Goal: Information Seeking & Learning: Check status

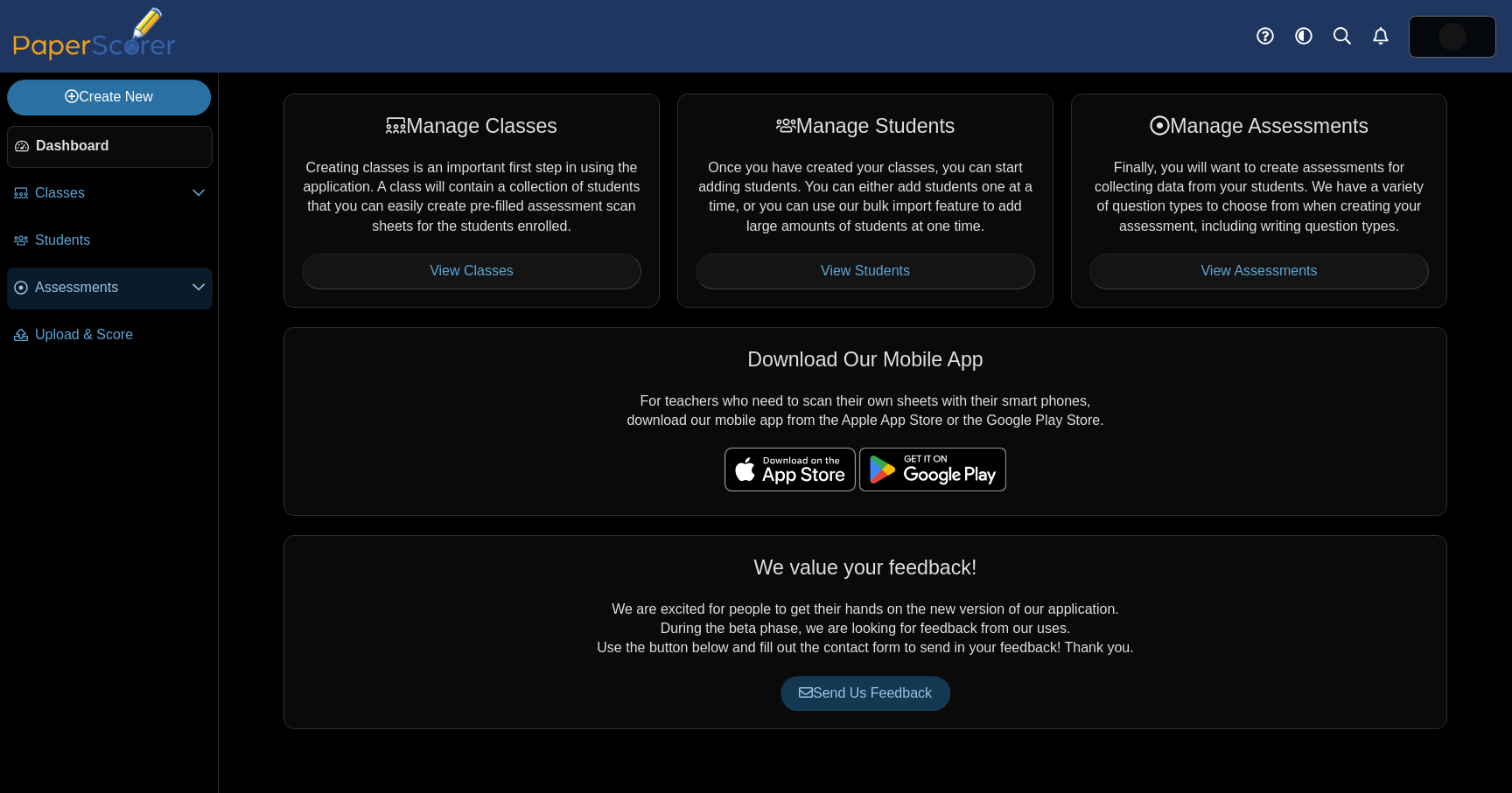
click at [154, 284] on span "Assessments" at bounding box center [114, 288] width 157 height 19
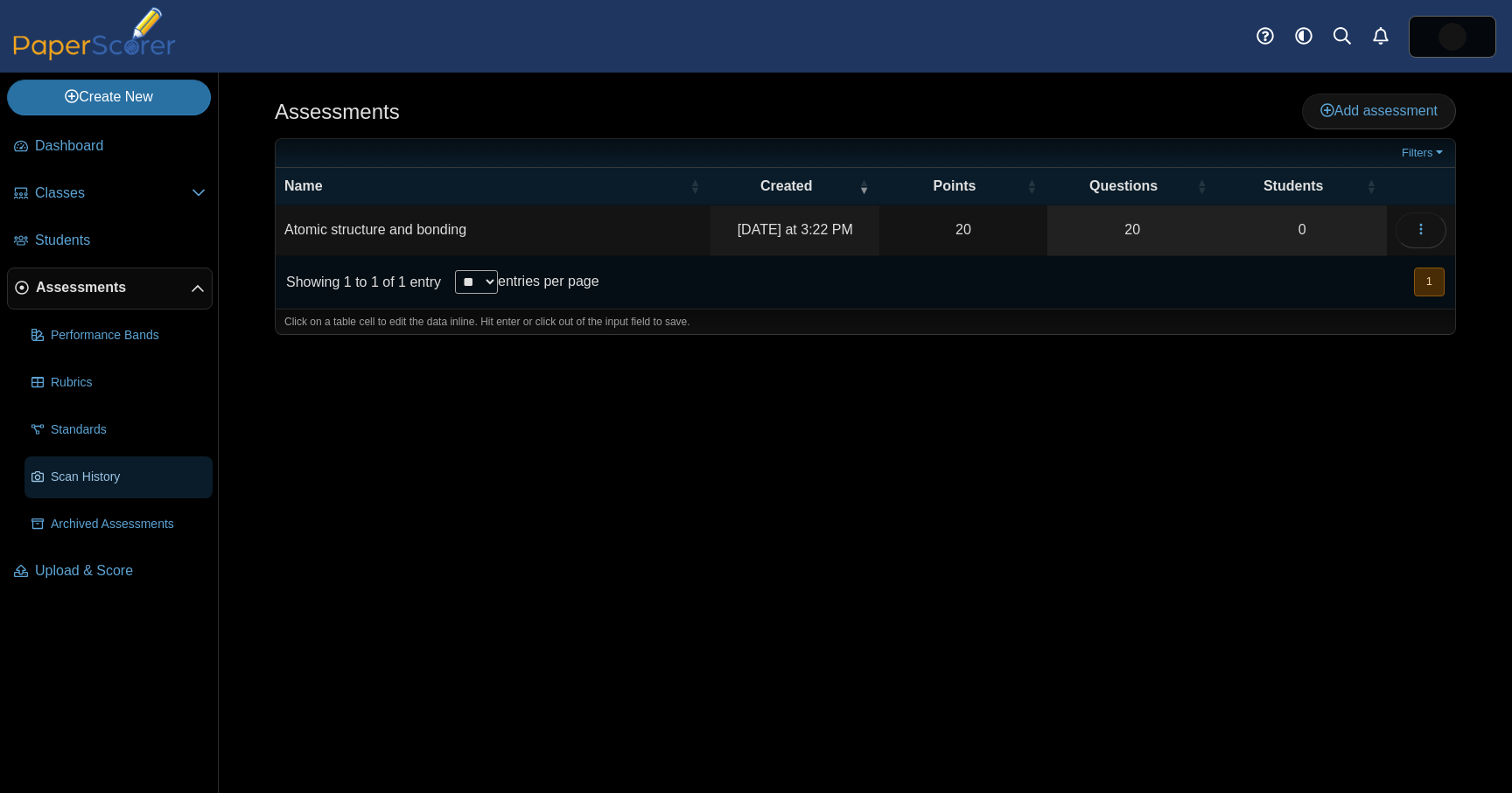
click at [126, 488] on link "Scan History" at bounding box center [118, 478] width 188 height 42
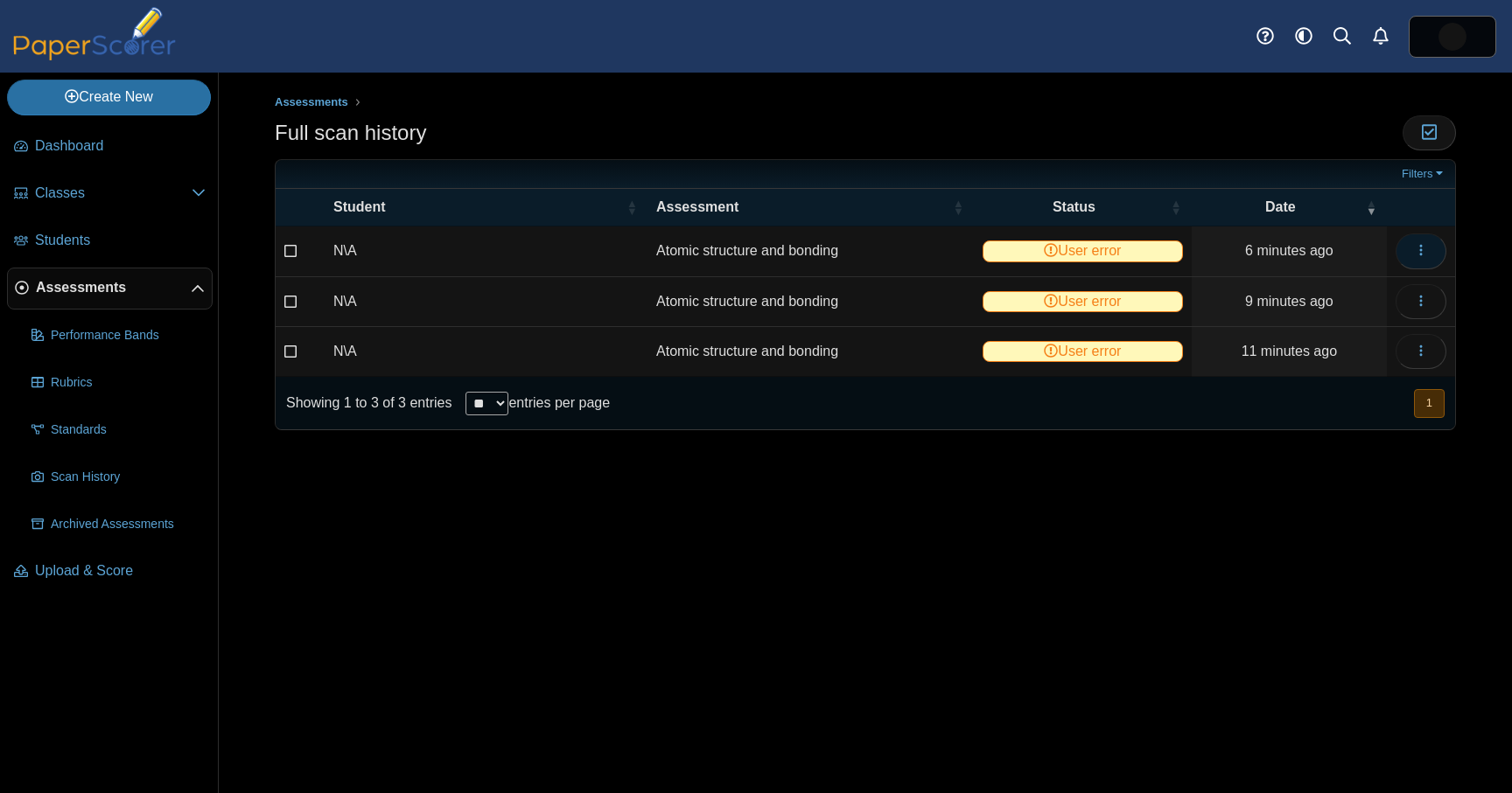
click at [1422, 255] on icon "button" at bounding box center [1420, 250] width 14 height 14
click at [1357, 294] on link "View scanned test" at bounding box center [1341, 292] width 210 height 27
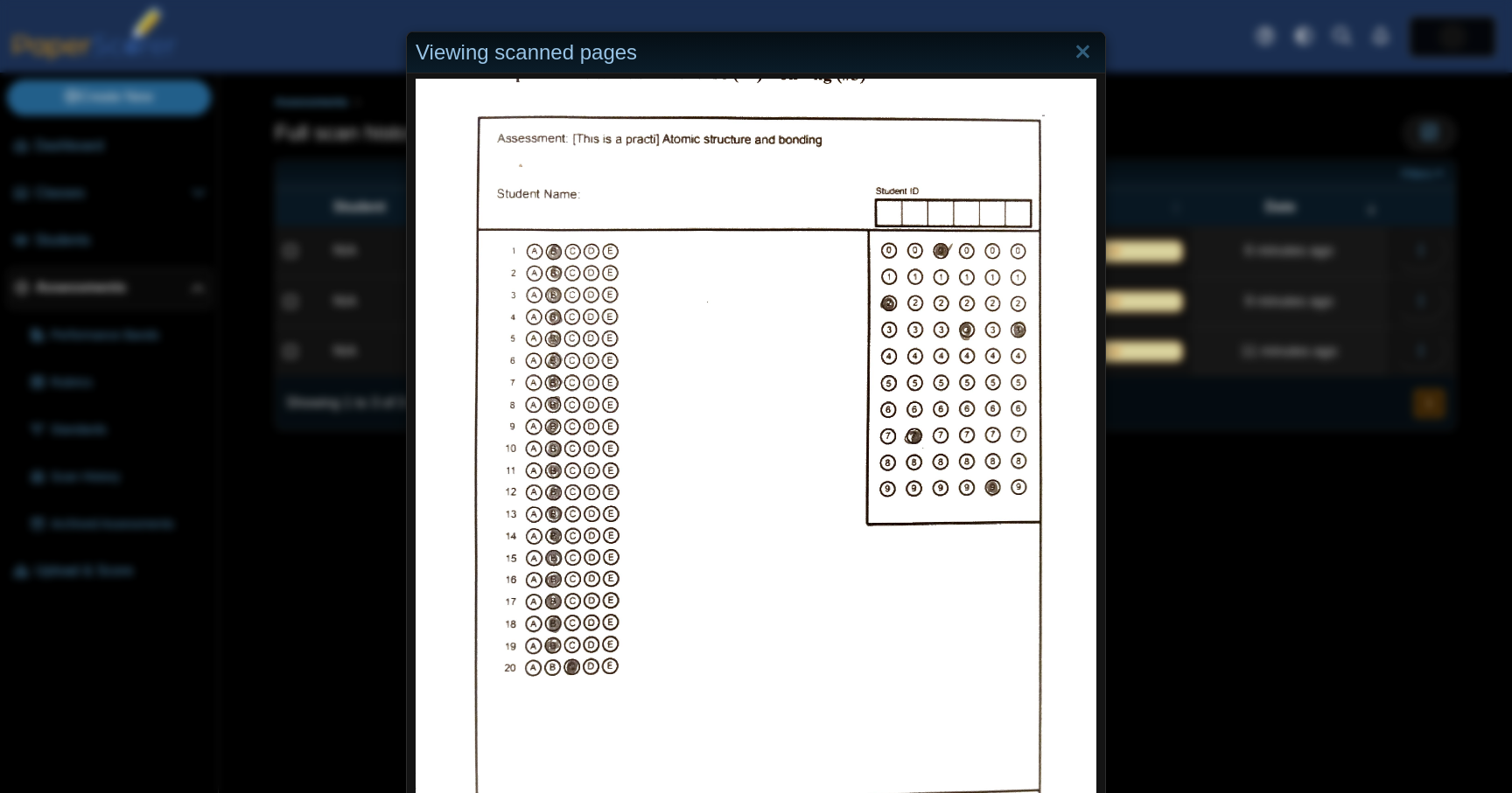
click at [1315, 457] on div "Viewing scanned pages" at bounding box center [756, 396] width 1512 height 793
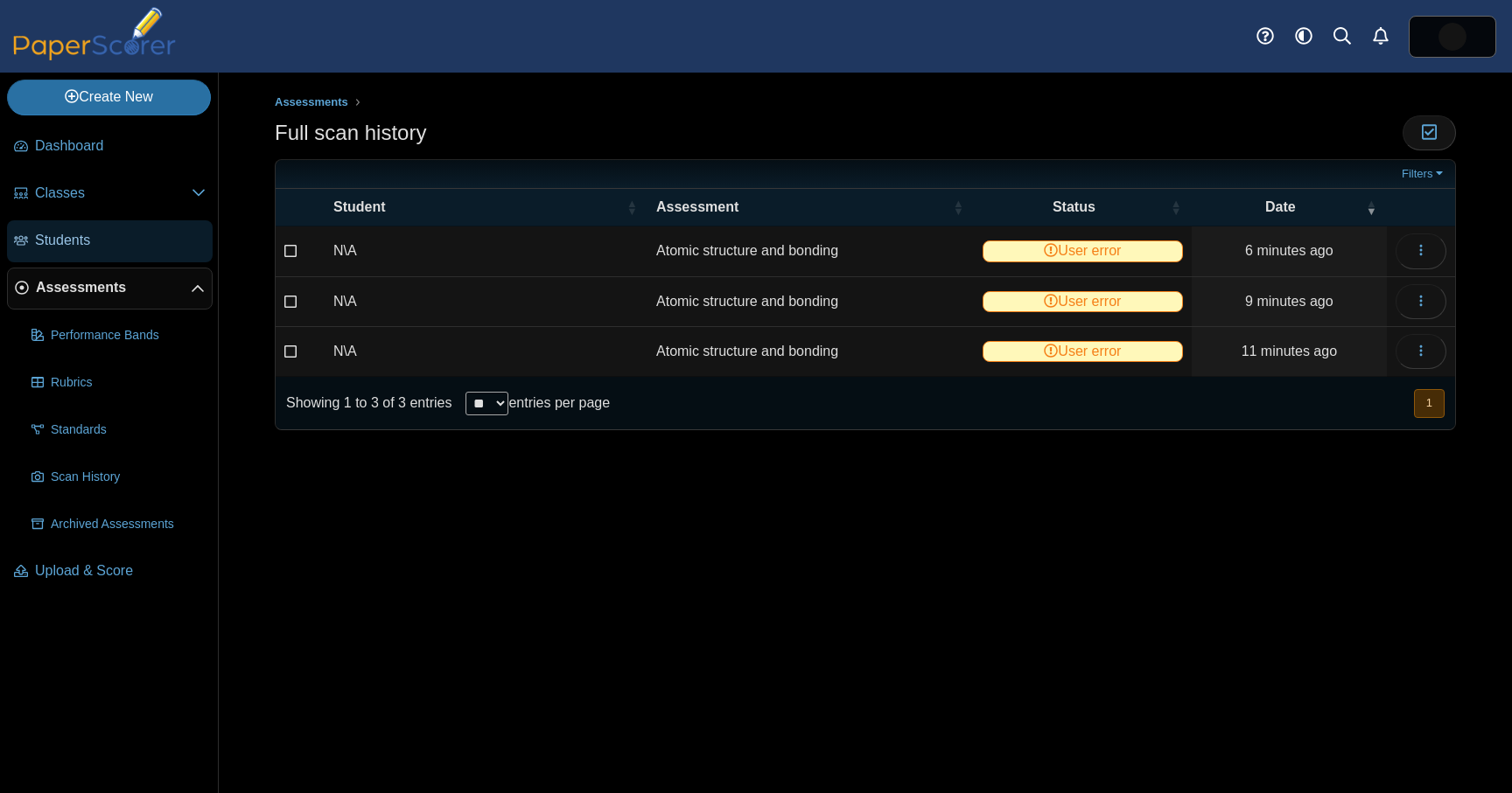
click at [115, 245] on span "Students" at bounding box center [120, 240] width 171 height 19
click at [1425, 265] on button "button" at bounding box center [1420, 251] width 51 height 35
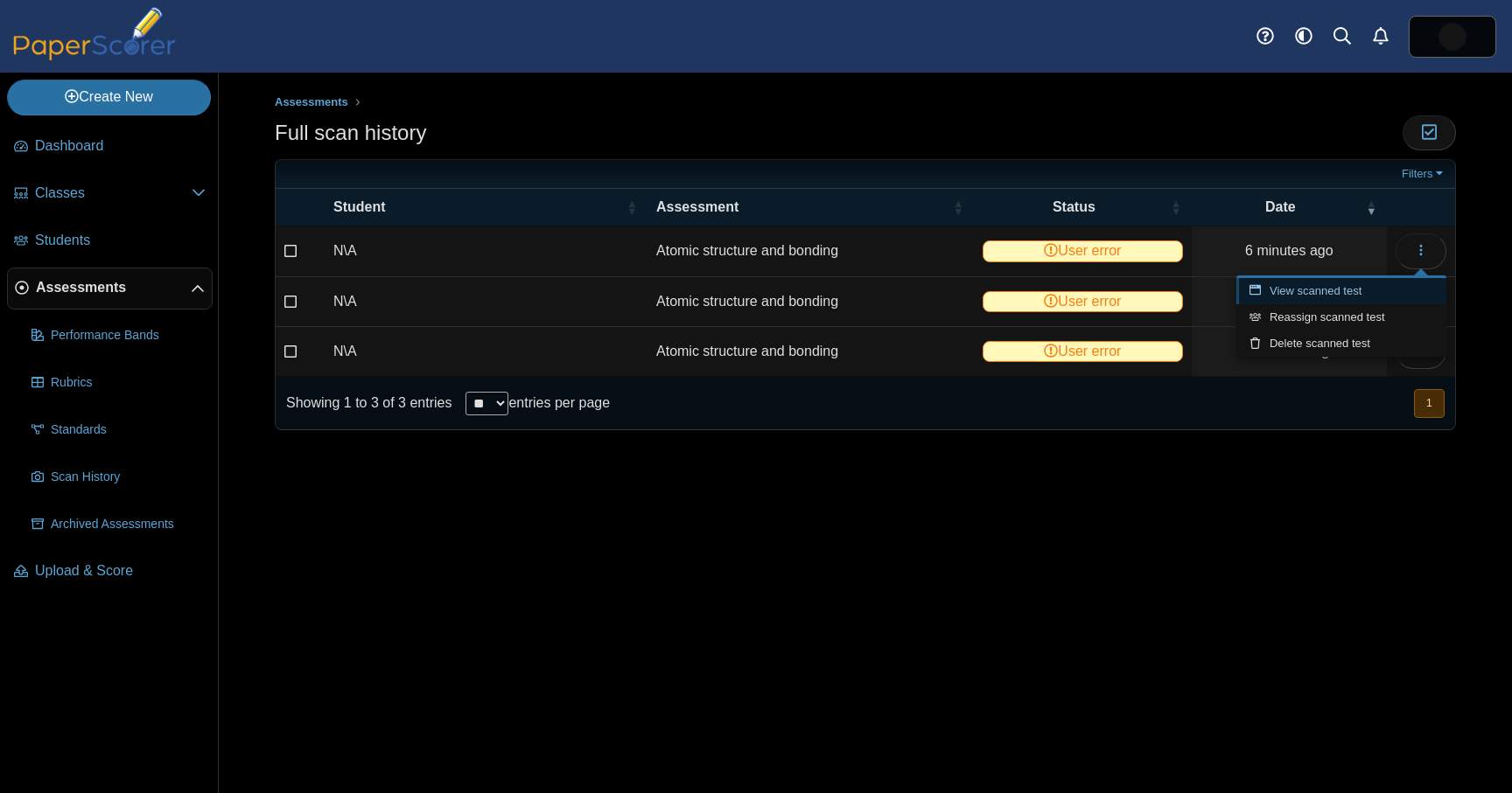
click at [1366, 291] on link "View scanned test" at bounding box center [1341, 292] width 210 height 27
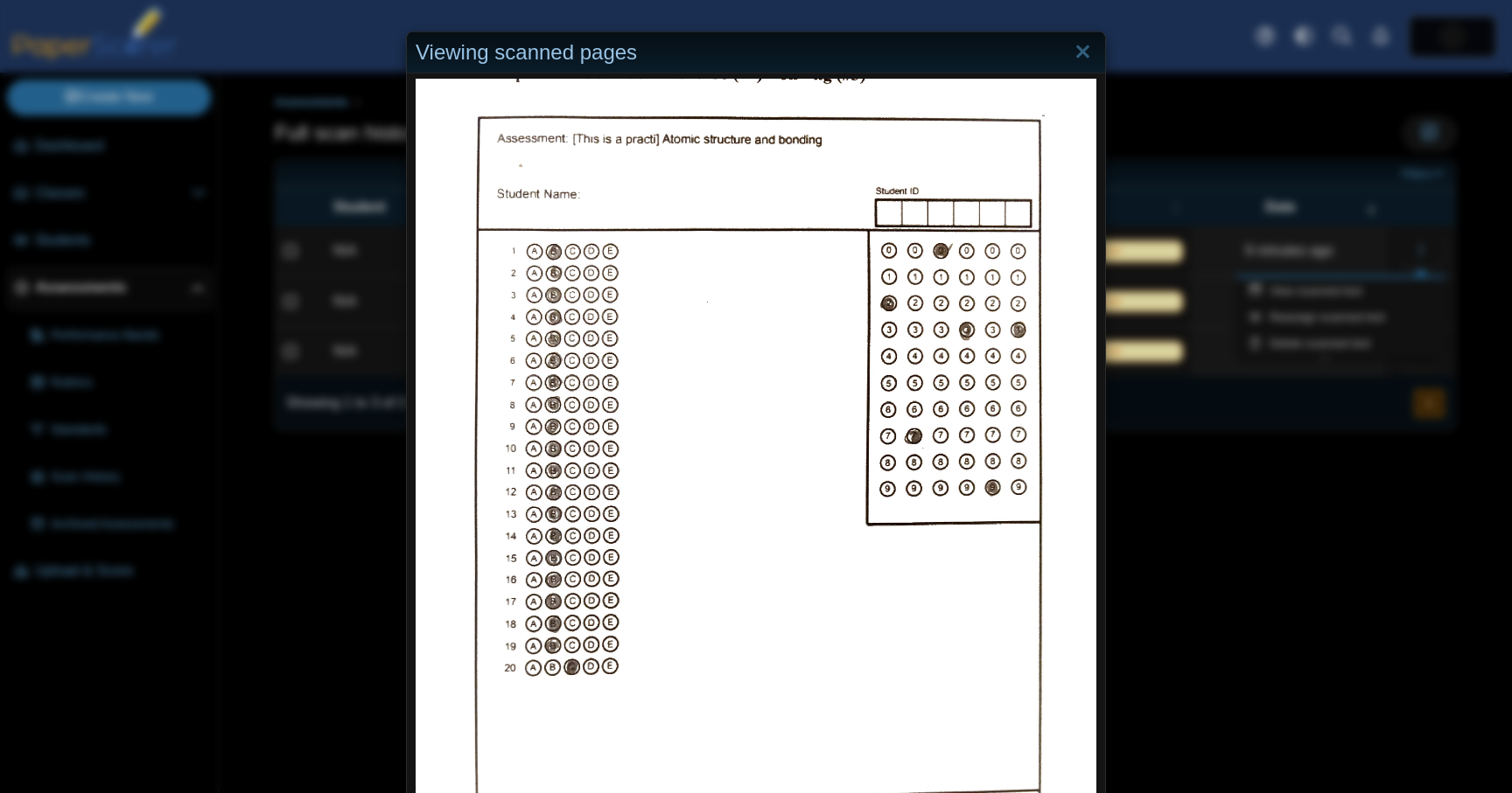
click at [1334, 630] on div "Viewing scanned pages" at bounding box center [756, 396] width 1512 height 793
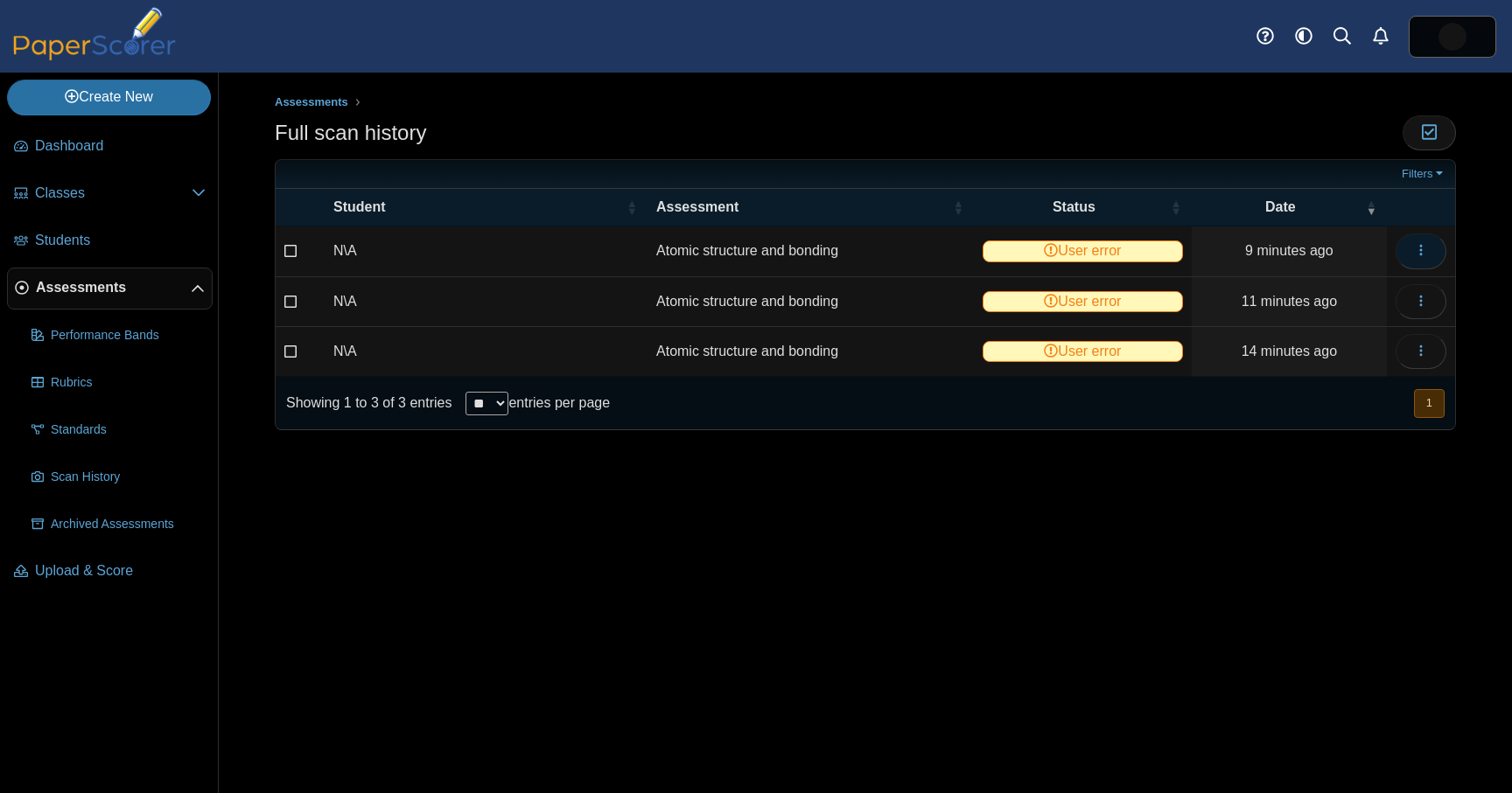
click at [1438, 254] on button "button" at bounding box center [1420, 251] width 51 height 35
click at [598, 638] on div "Assessments Full scan history Moderation 0" at bounding box center [865, 432] width 1293 height 720
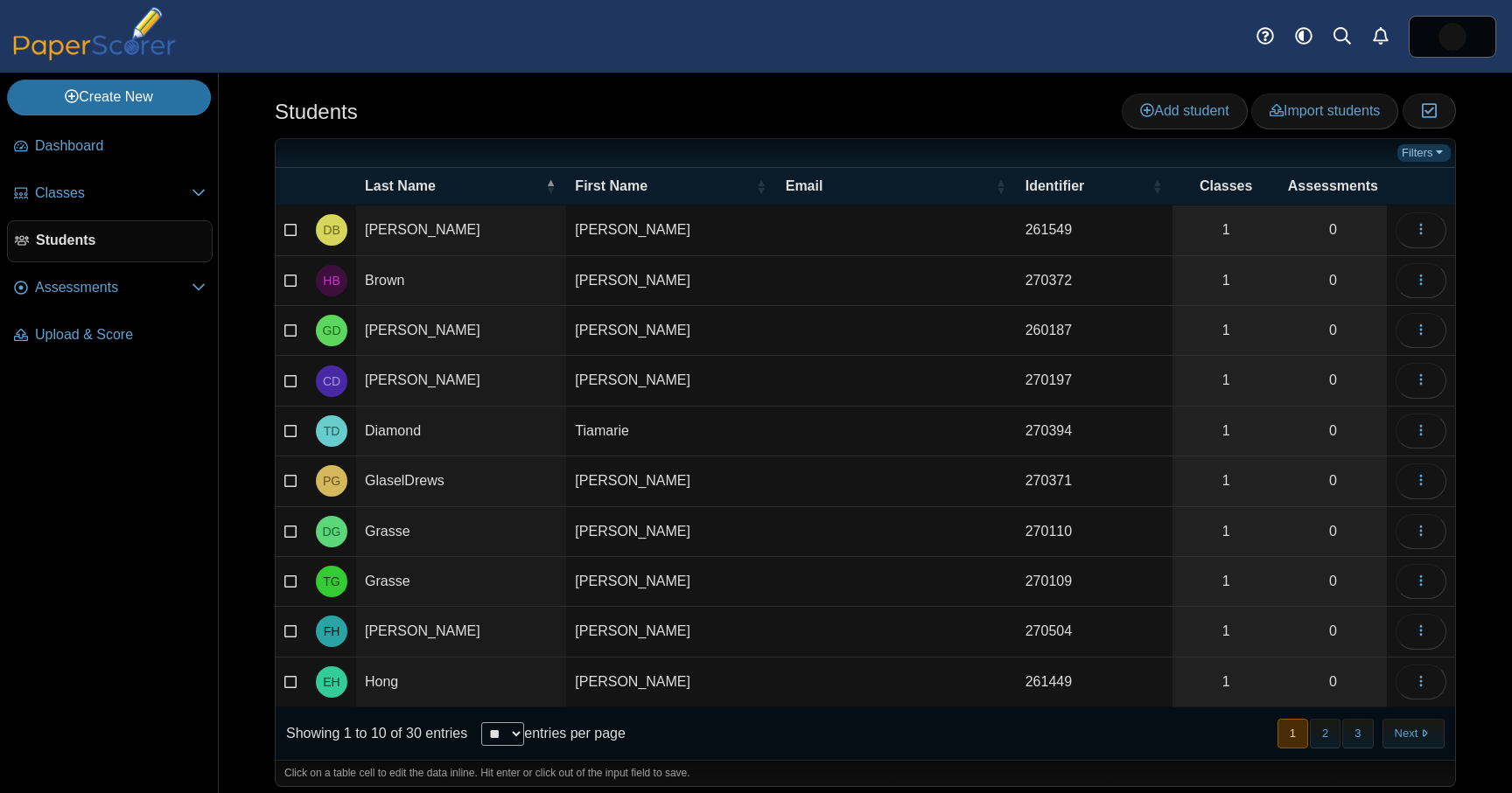
click at [1425, 152] on link "Filters" at bounding box center [1424, 153] width 53 height 17
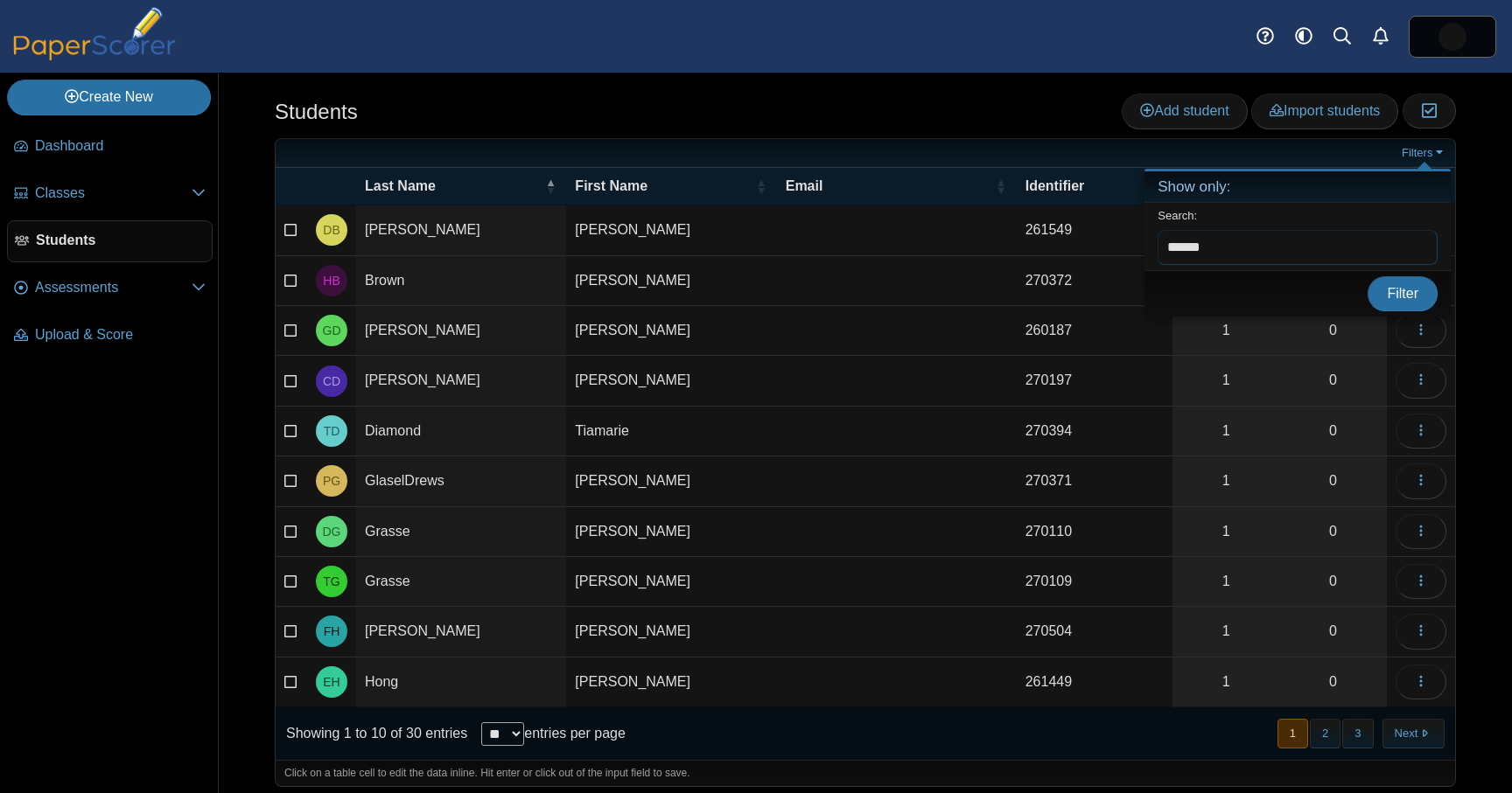
type input "******"
click at [1368, 277] on button "Filter" at bounding box center [1402, 294] width 70 height 35
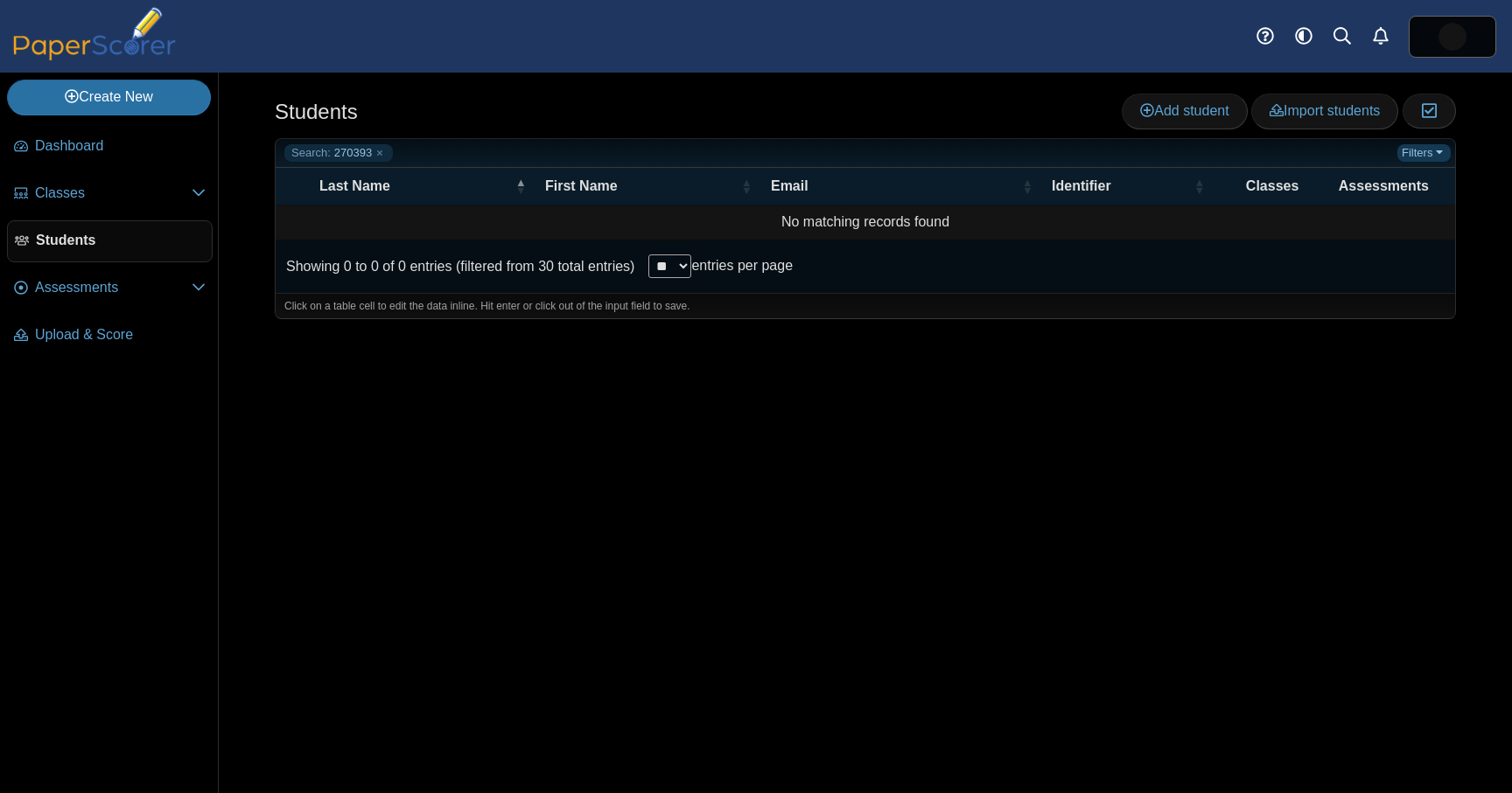
click at [1424, 155] on link "Filters" at bounding box center [1424, 153] width 53 height 17
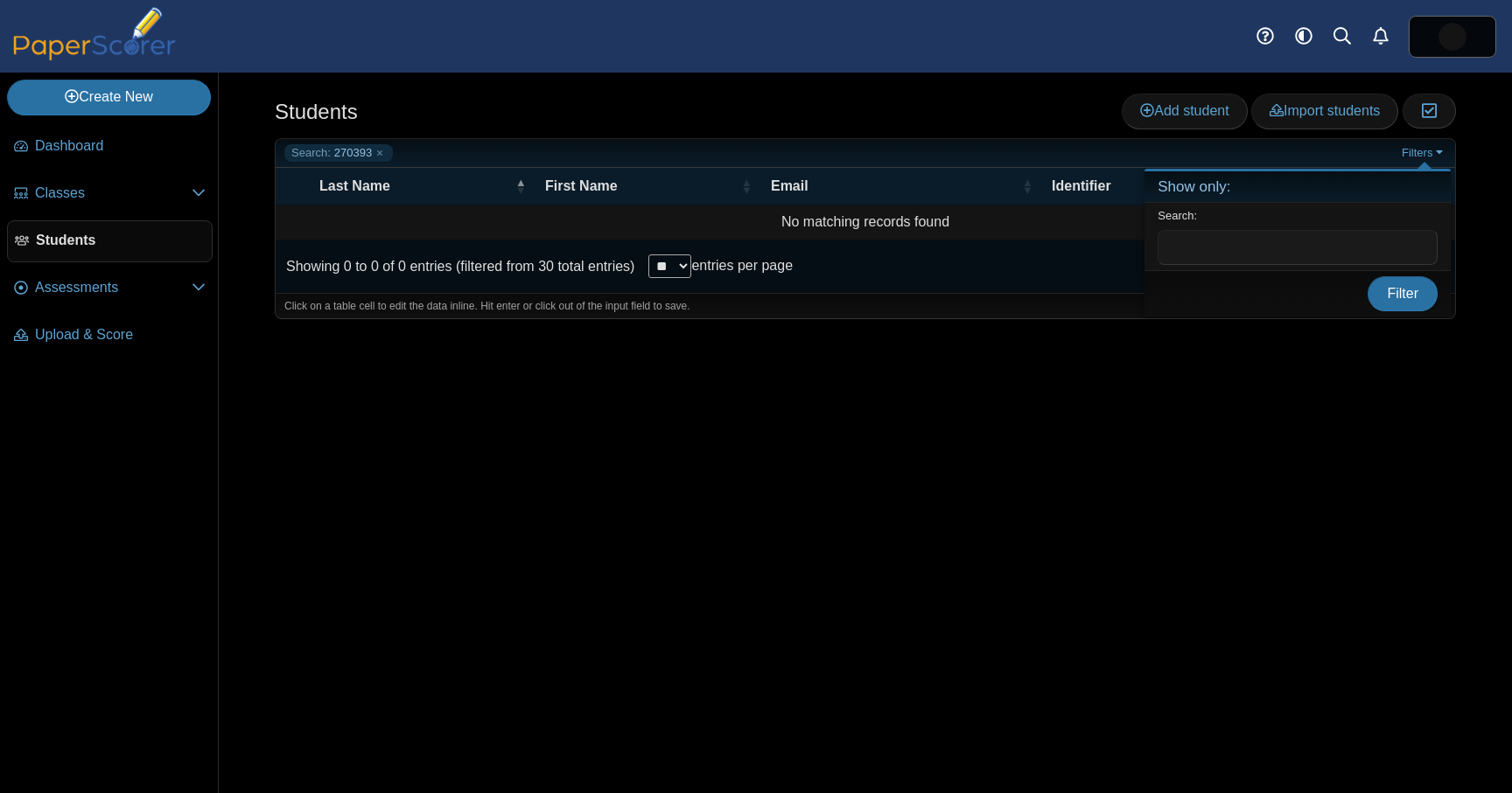
click at [1360, 395] on div "Students Add student Import students Moderation 0" at bounding box center [865, 432] width 1293 height 720
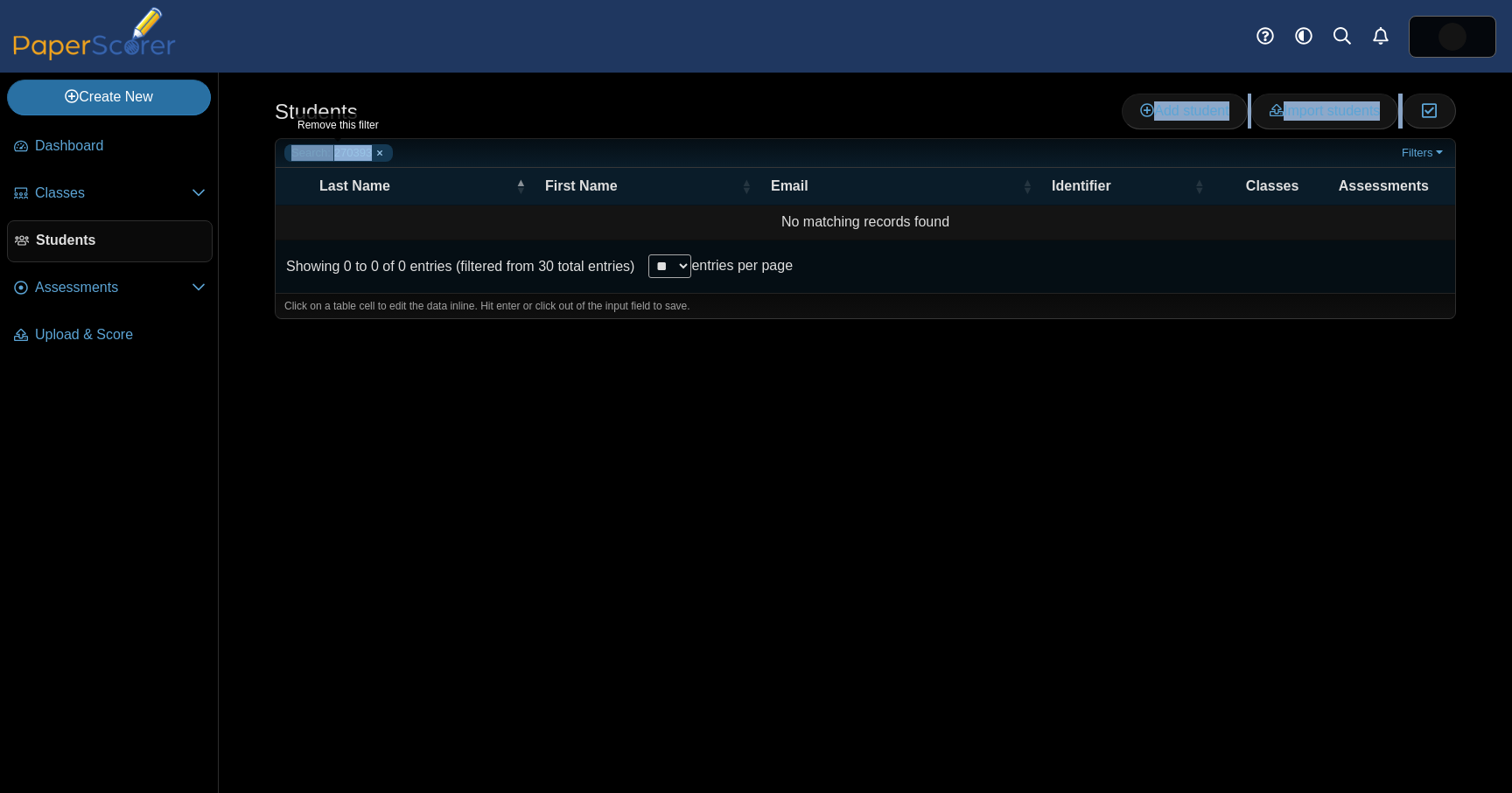
drag, startPoint x: 259, startPoint y: 131, endPoint x: 372, endPoint y: 157, distance: 116.0
click at [372, 157] on div "Students Add student Import students Moderation 0" at bounding box center [865, 432] width 1293 height 720
click at [478, 141] on div "Search: 270393 Filters" at bounding box center [866, 154] width 1180 height 29
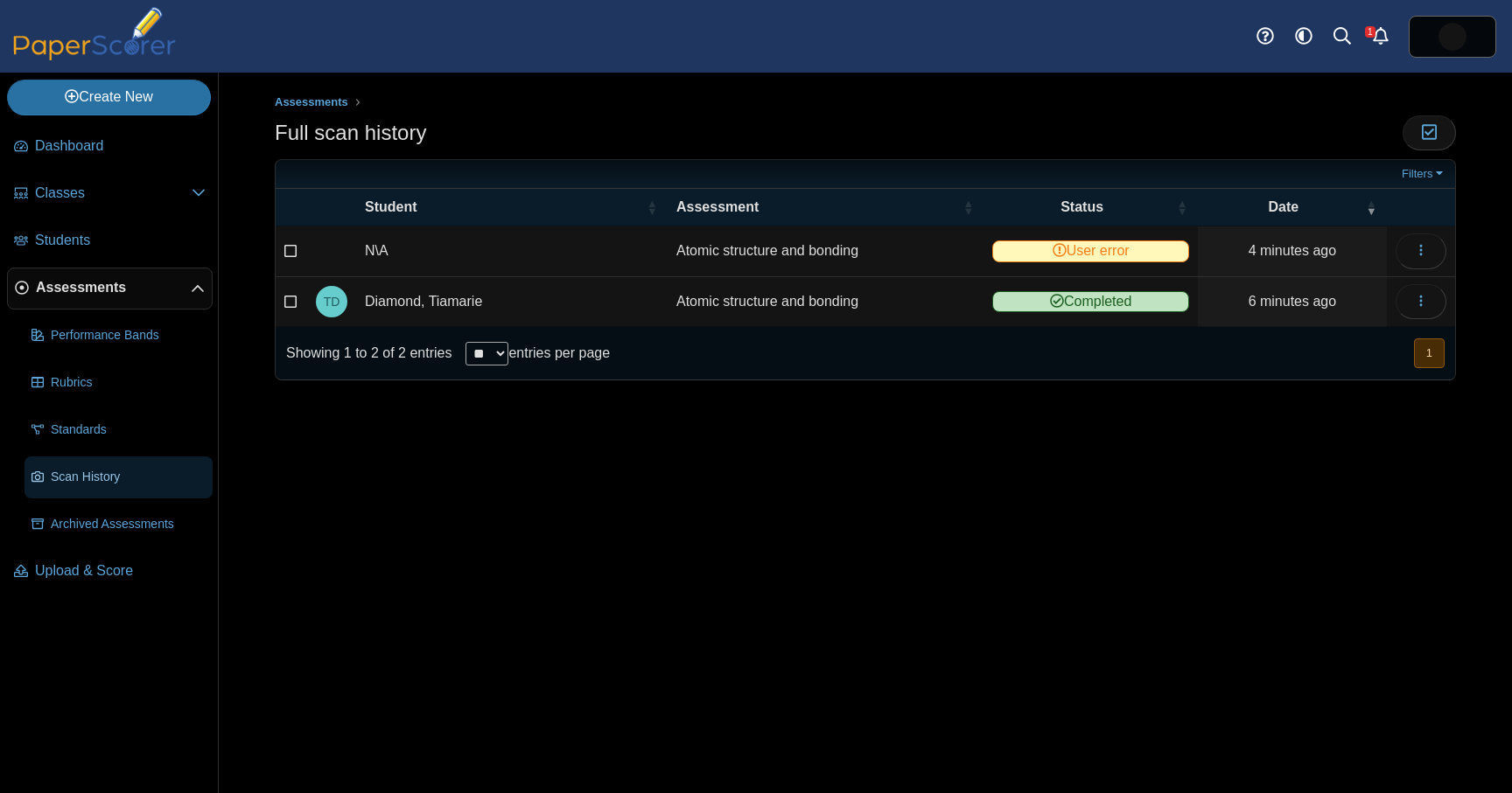
click at [102, 481] on span "Scan History" at bounding box center [128, 477] width 155 height 17
click at [1421, 300] on use "button" at bounding box center [1420, 301] width 3 height 11
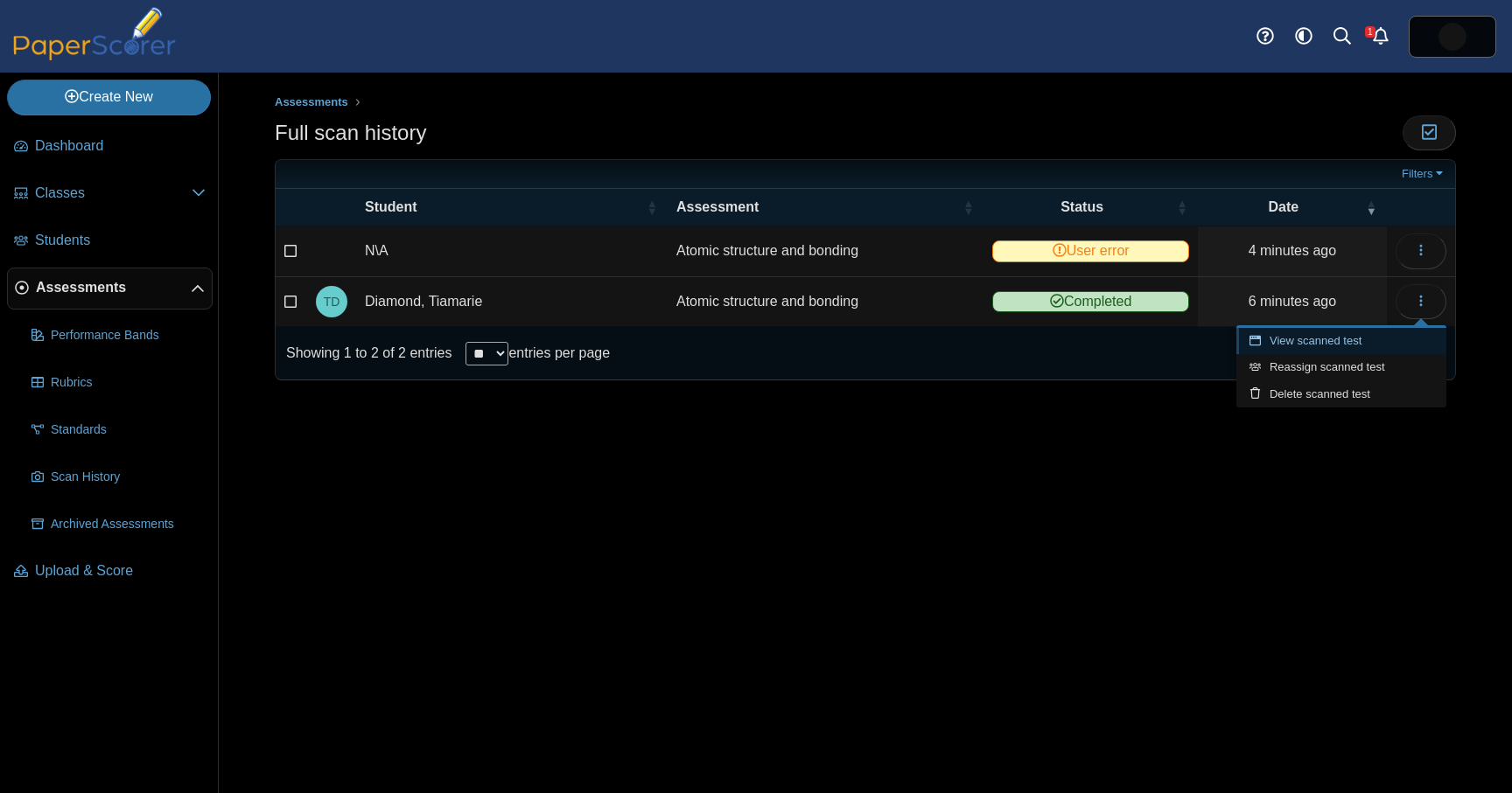
click at [1376, 335] on link "View scanned test" at bounding box center [1341, 342] width 210 height 27
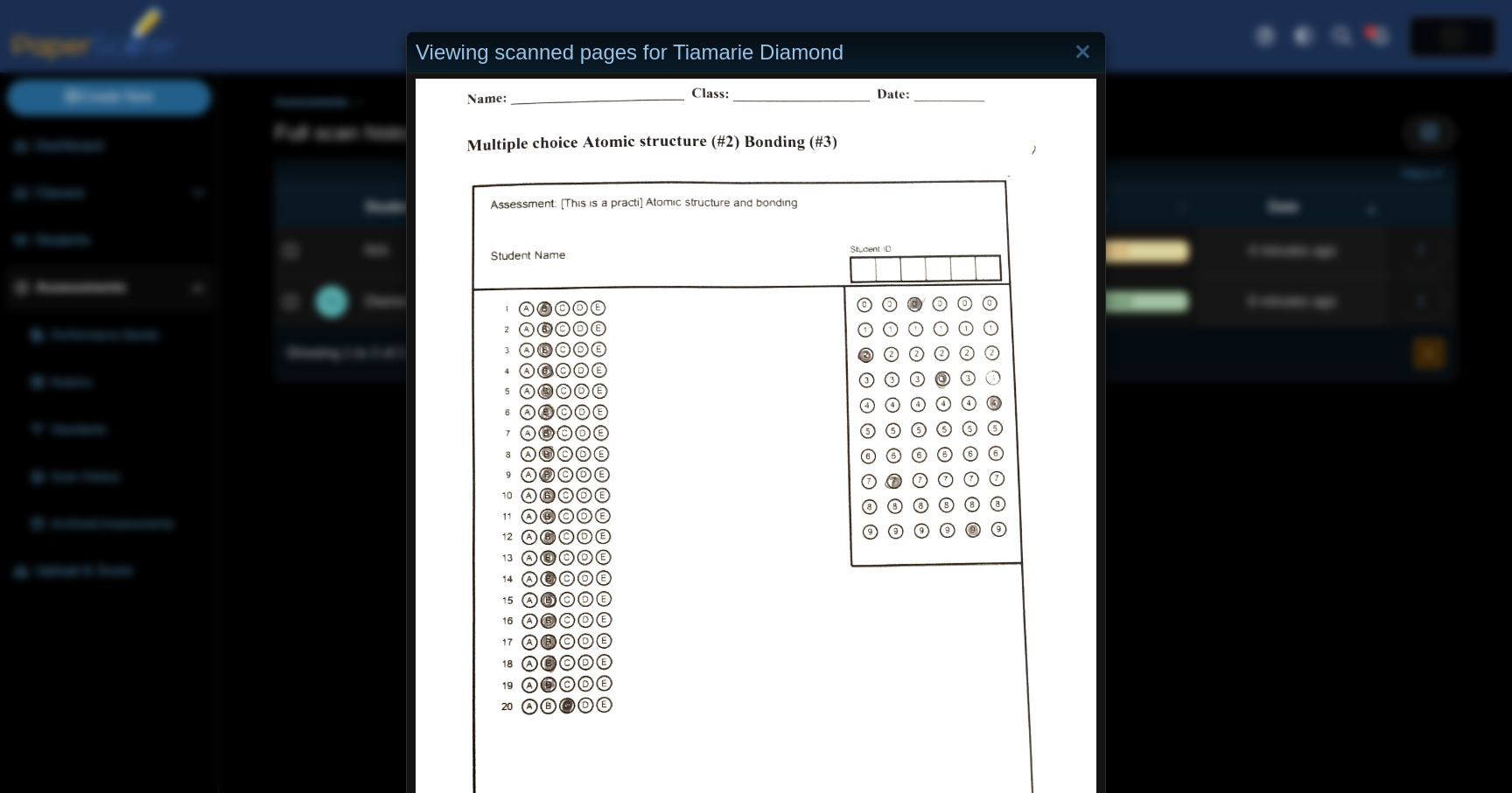
click at [1213, 489] on div "Viewing scanned pages for Tiamarie Diamond" at bounding box center [756, 396] width 1512 height 793
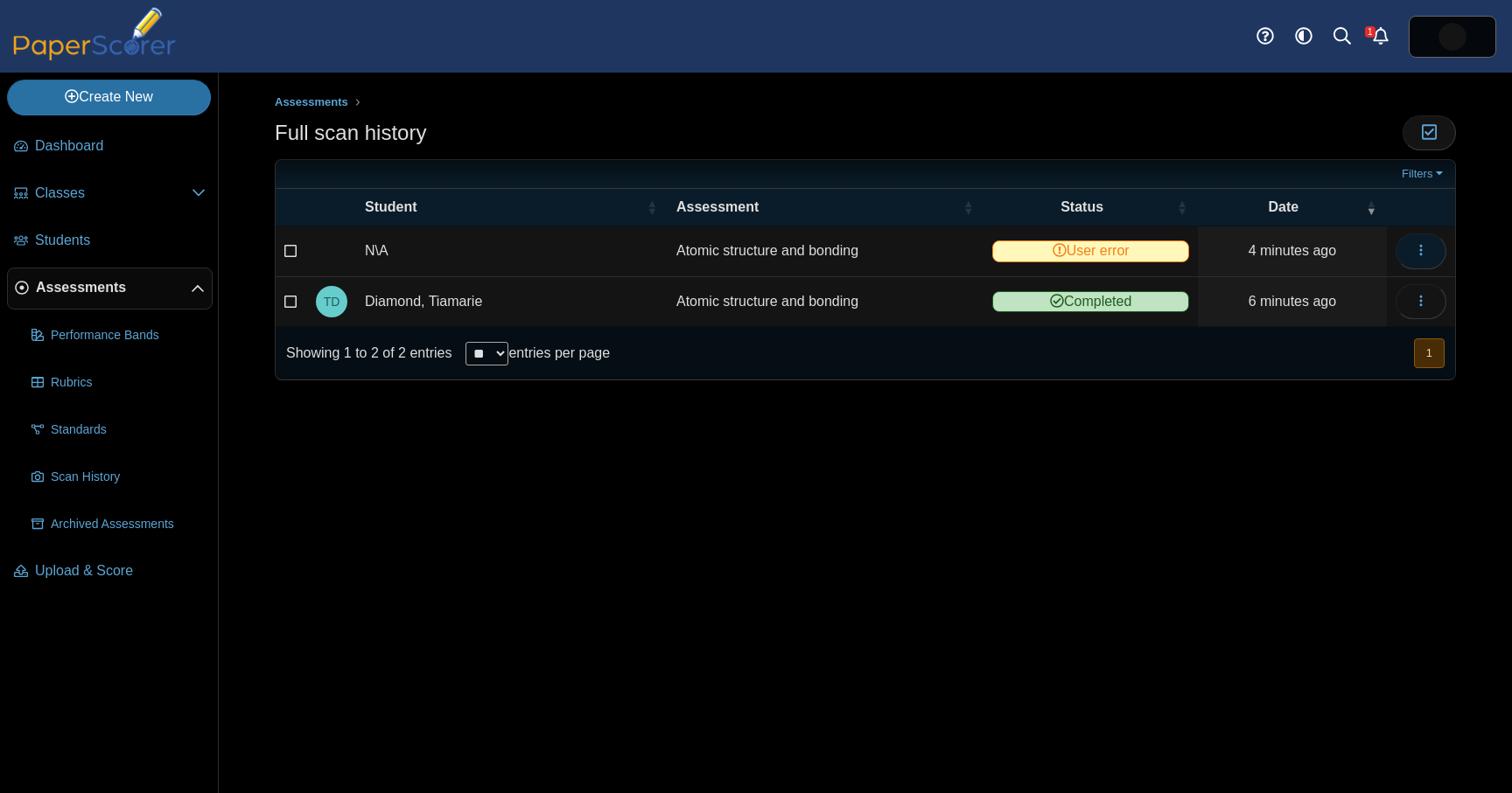
click at [1423, 255] on icon "button" at bounding box center [1420, 250] width 14 height 14
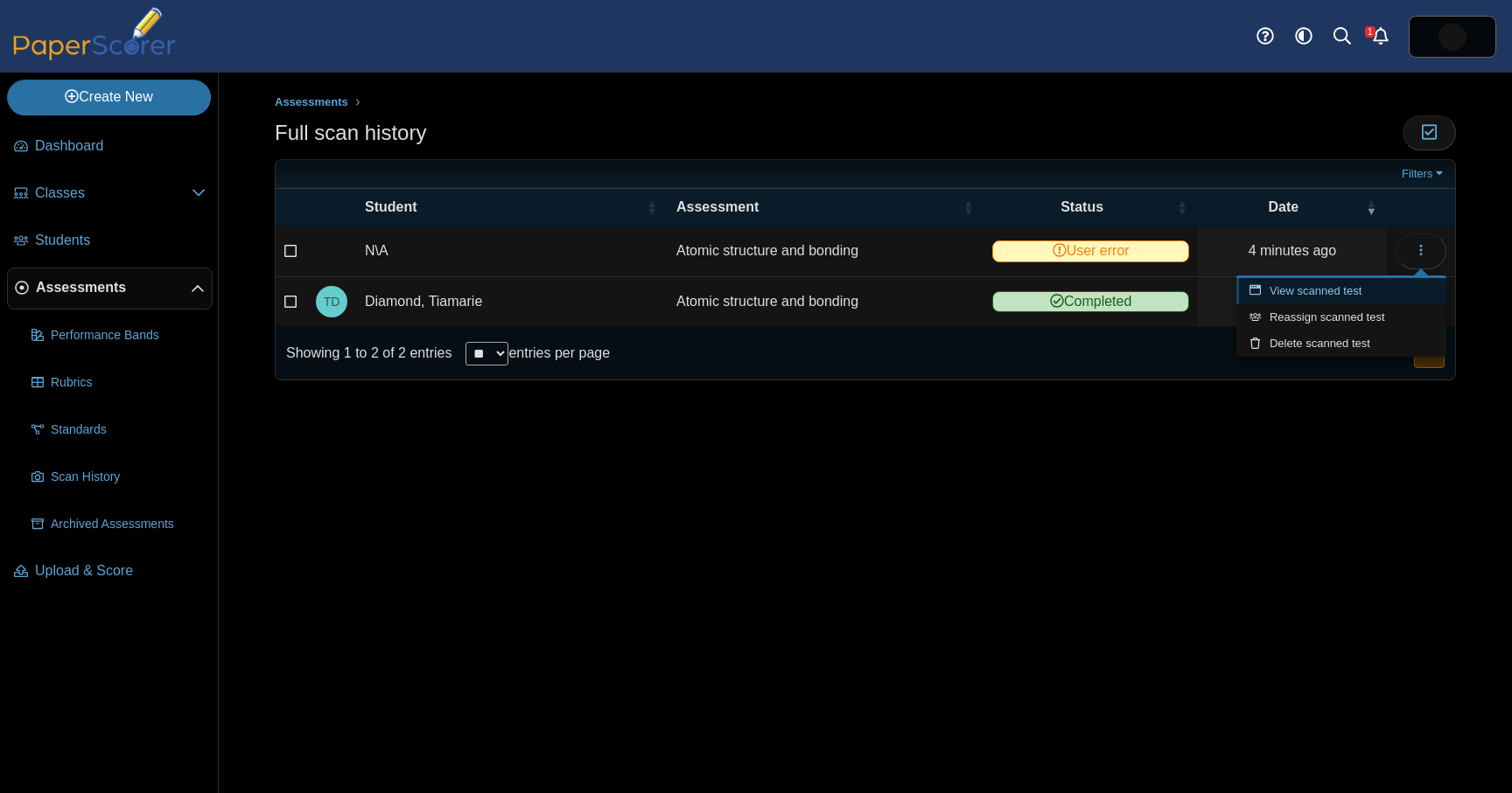
click at [1365, 289] on link "View scanned test" at bounding box center [1341, 292] width 210 height 27
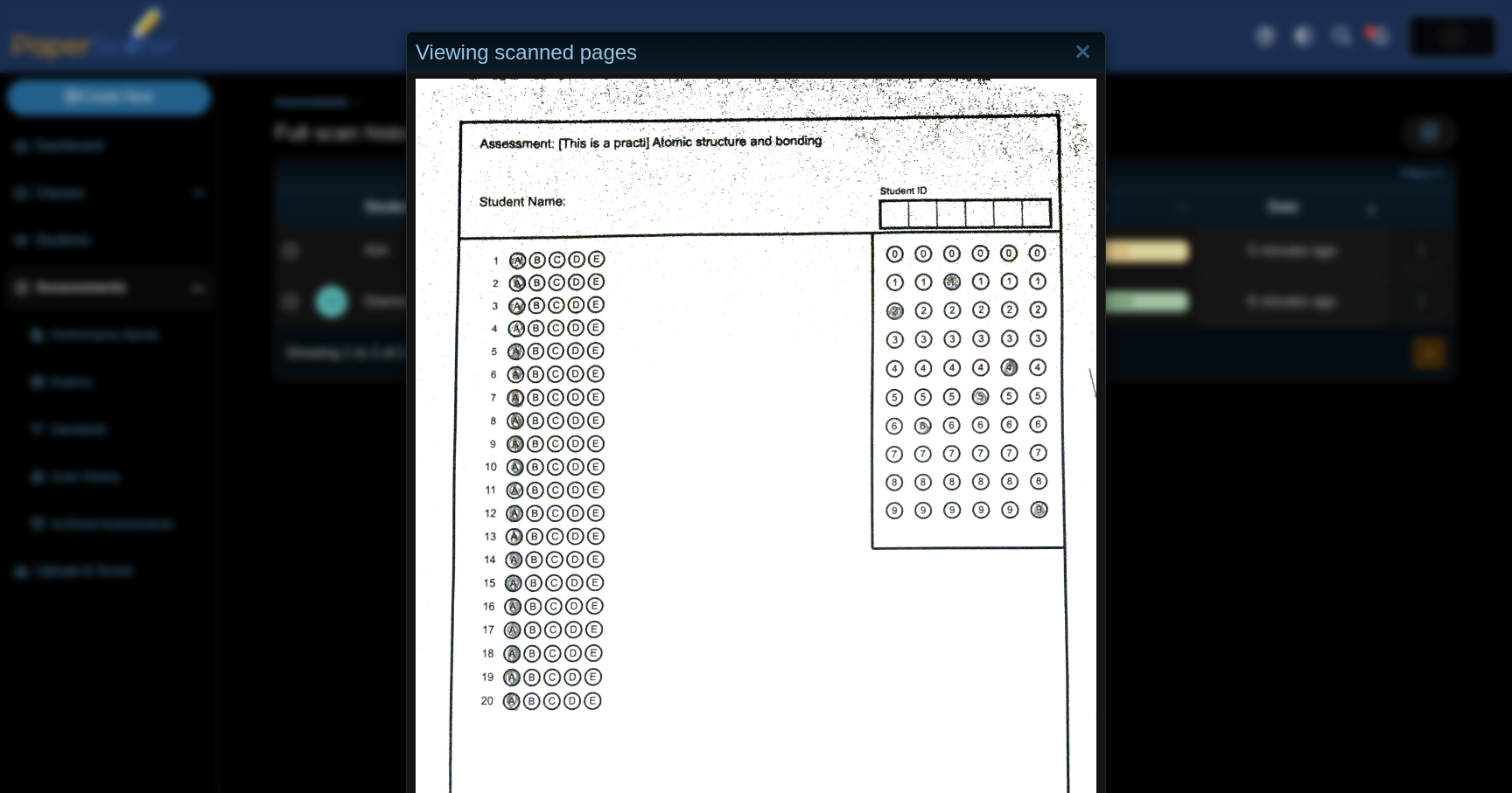
click at [1245, 478] on div "Viewing scanned pages" at bounding box center [756, 396] width 1512 height 793
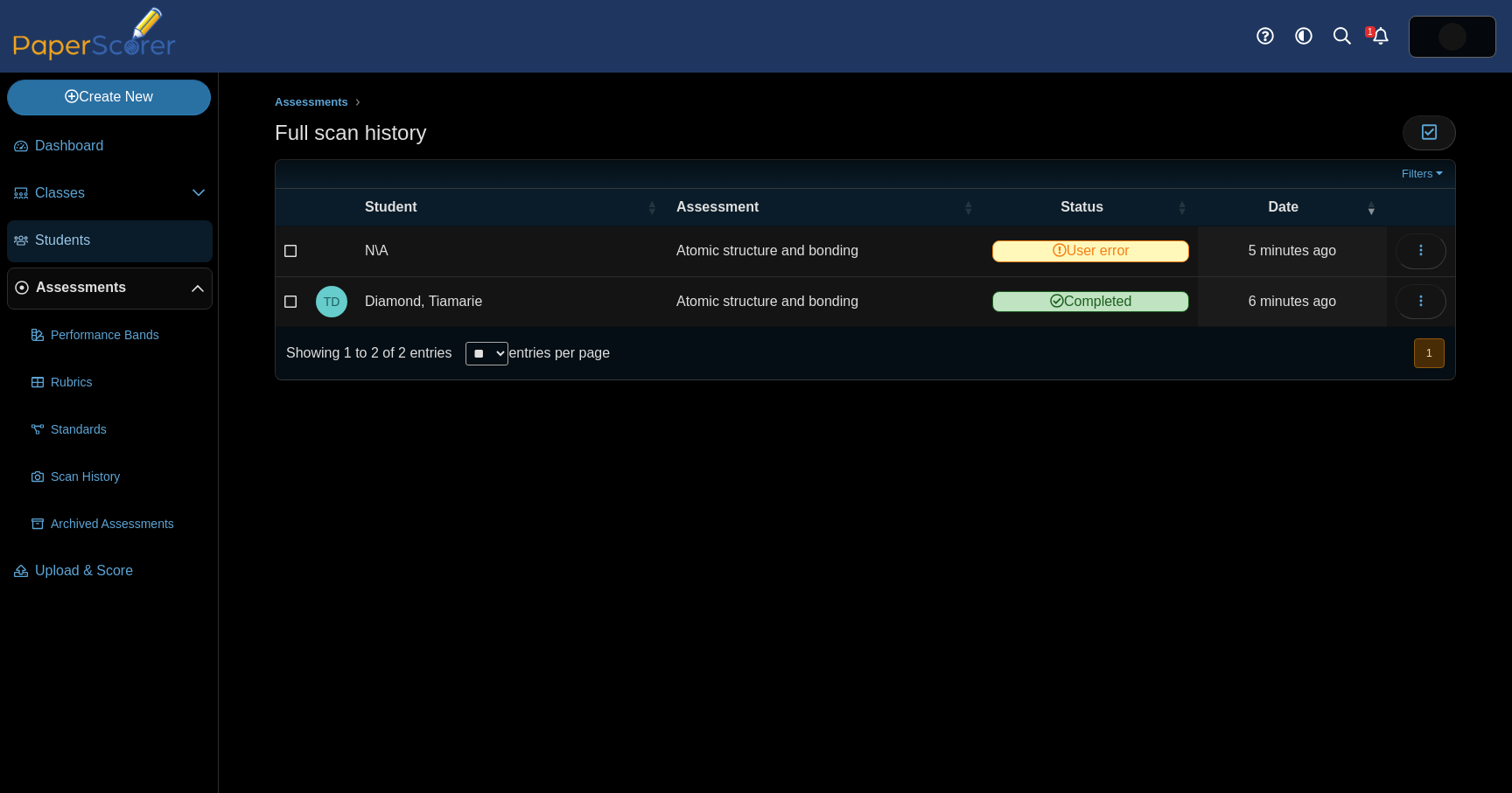
click at [122, 244] on span "Students" at bounding box center [120, 240] width 171 height 19
click at [1416, 251] on icon "button" at bounding box center [1420, 250] width 14 height 14
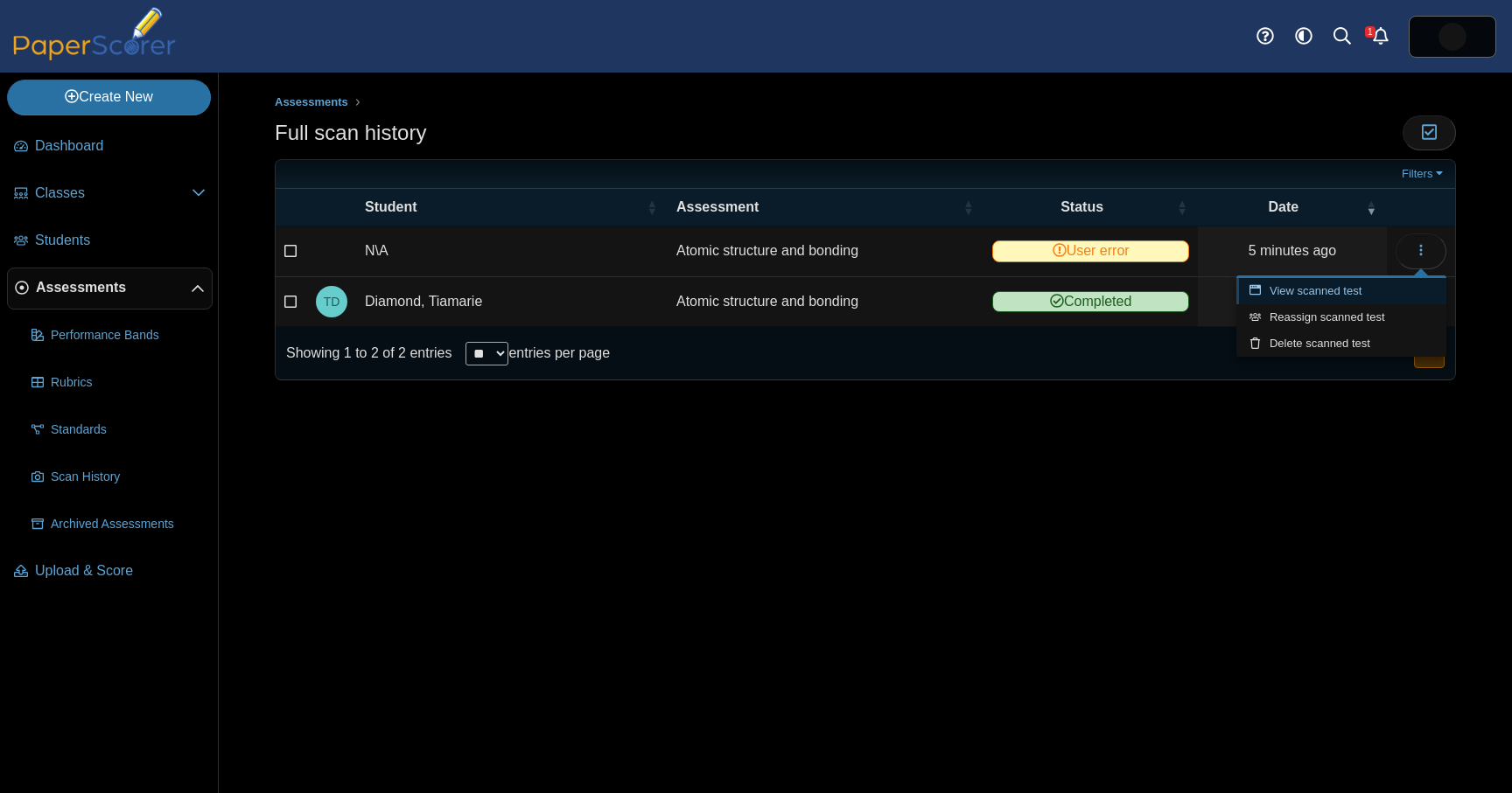
click at [1387, 287] on link "View scanned test" at bounding box center [1341, 292] width 210 height 27
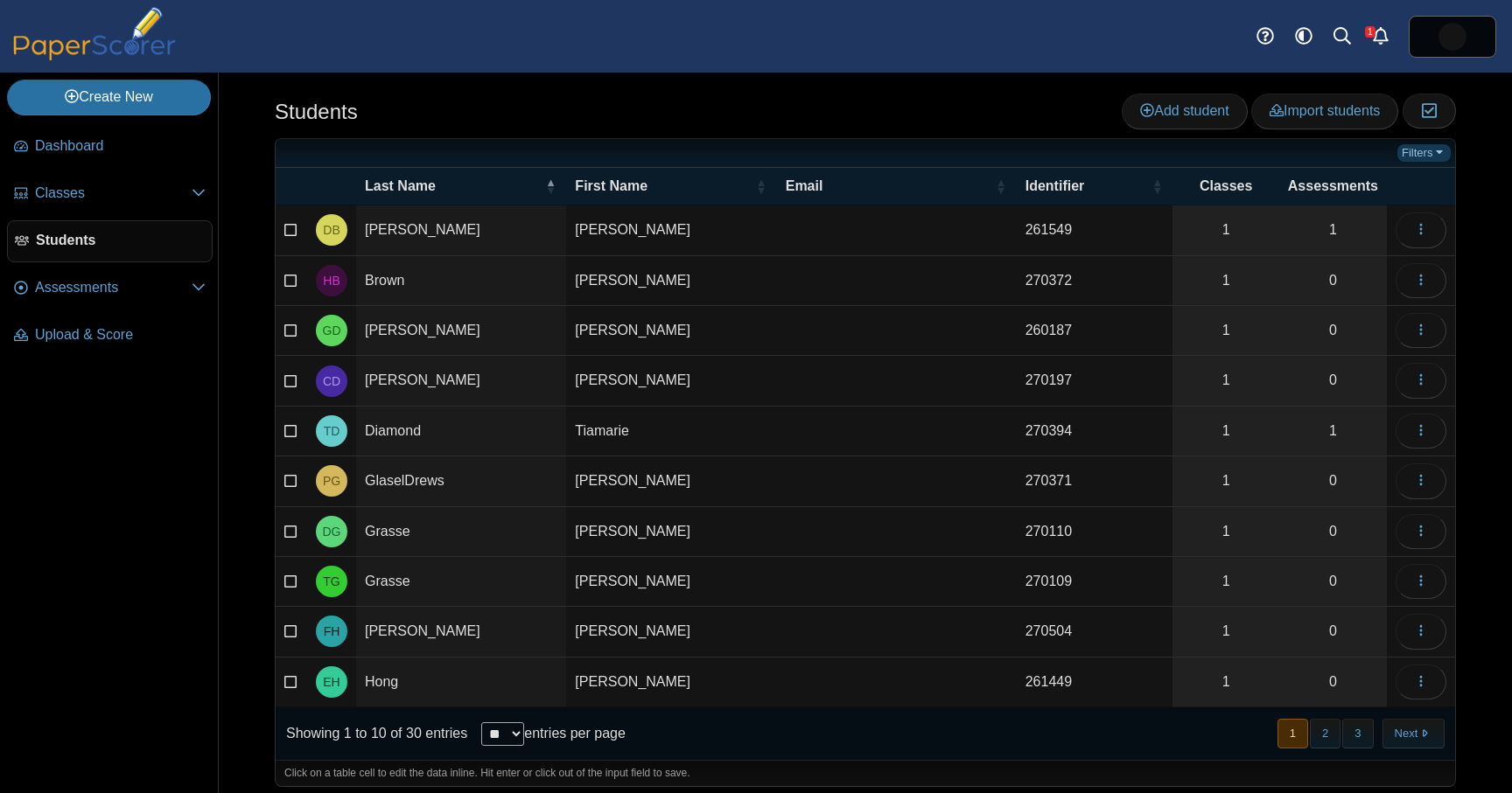
click at [1431, 157] on link "Filters" at bounding box center [1424, 153] width 53 height 17
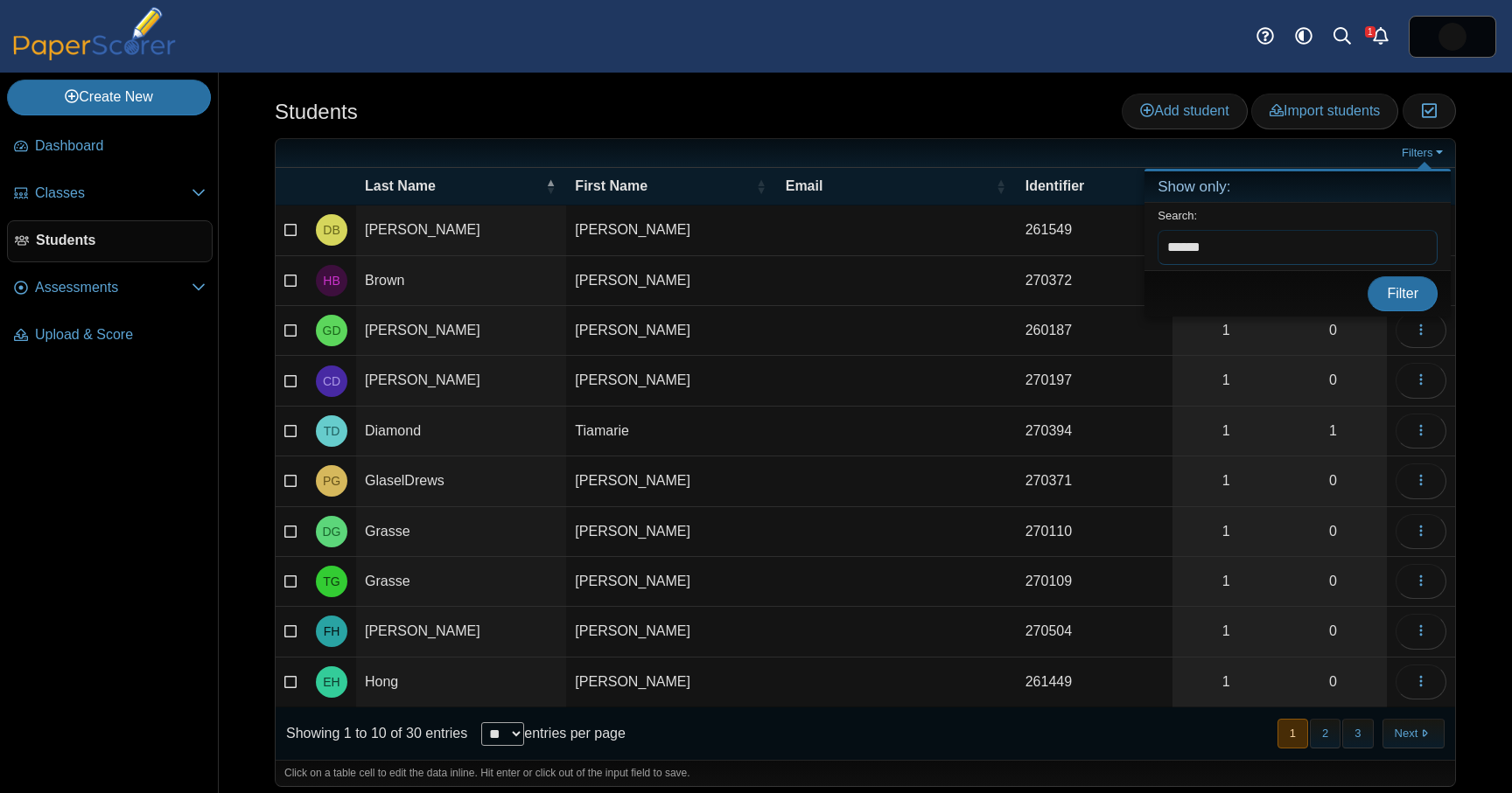
type input "******"
click at [1368, 277] on button "Filter" at bounding box center [1402, 294] width 70 height 35
